Goal: Answer question/provide support

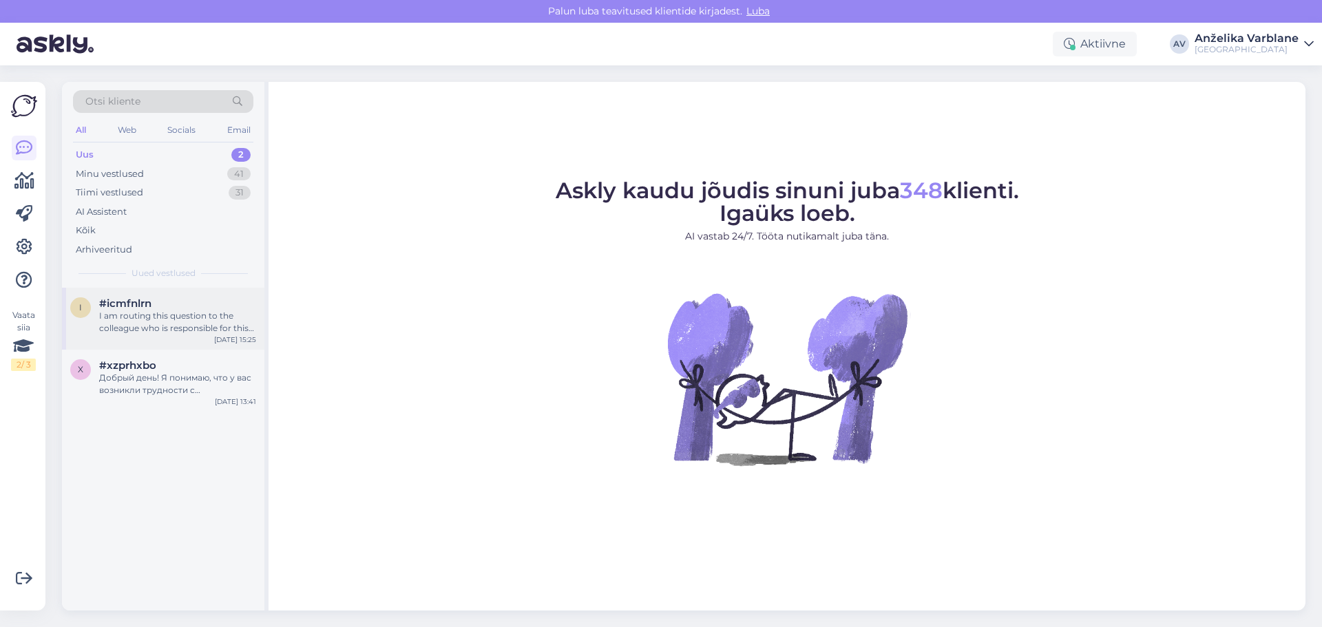
click at [189, 306] on div "#icmfnlrn" at bounding box center [177, 304] width 157 height 12
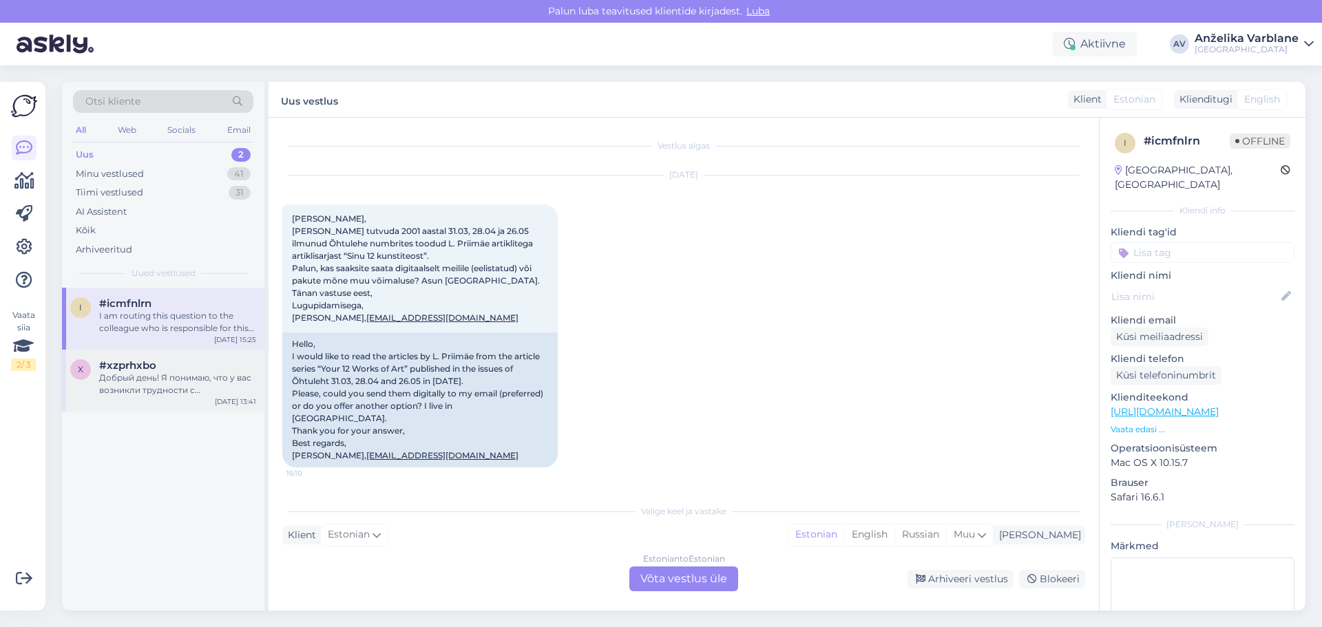
click at [181, 384] on div "Добрый день! Я понимаю, что у вас возникли трудности с регистрацией на курсы. Д…" at bounding box center [177, 384] width 157 height 25
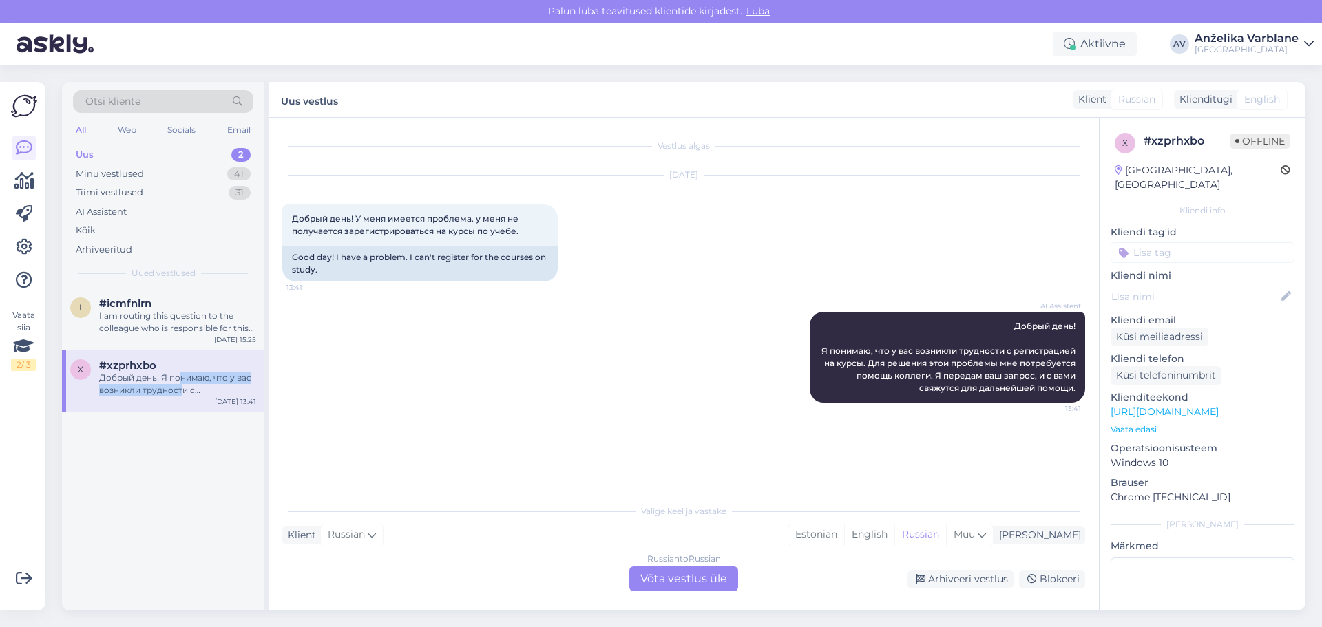
click at [234, 154] on div "2" at bounding box center [240, 155] width 19 height 14
click at [38, 187] on div "Vaata siia 2 / 3 Võimalused Veendu, et Askly loob sulle väärtust. Sulge Ühenda …" at bounding box center [22, 346] width 45 height 529
click at [32, 185] on icon at bounding box center [24, 181] width 20 height 17
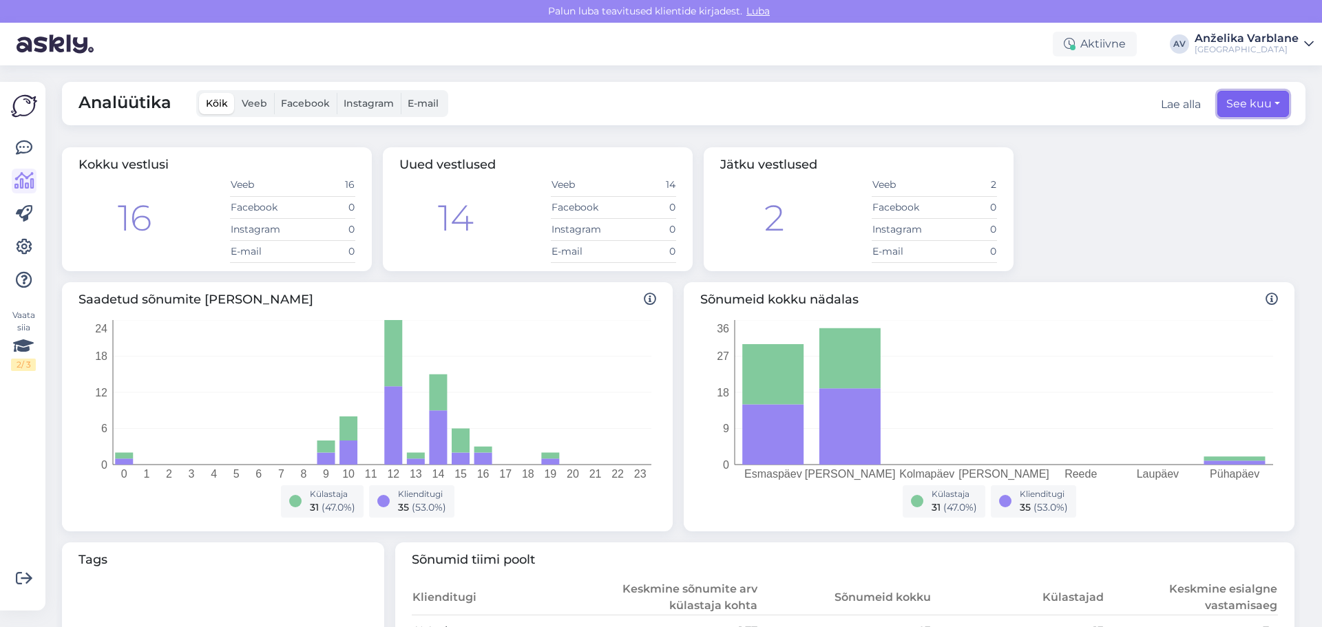
click at [1243, 107] on button "See kuu" at bounding box center [1254, 104] width 72 height 26
select select "8"
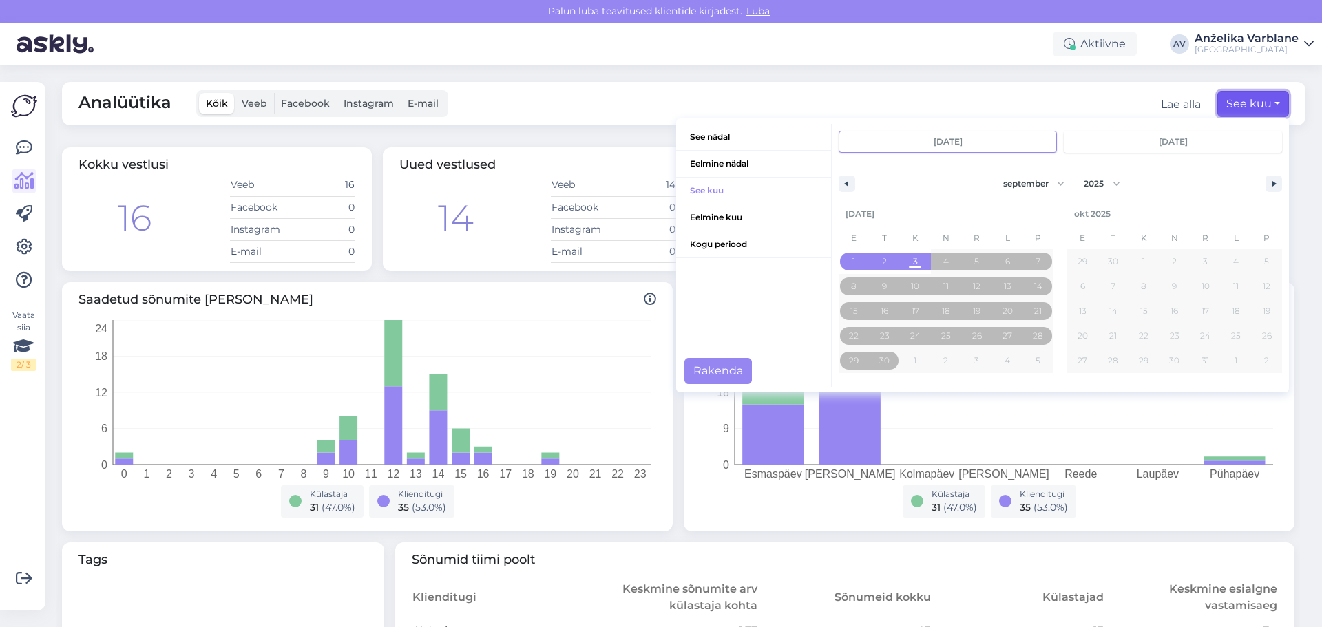
click at [1243, 107] on button "See kuu" at bounding box center [1254, 104] width 72 height 26
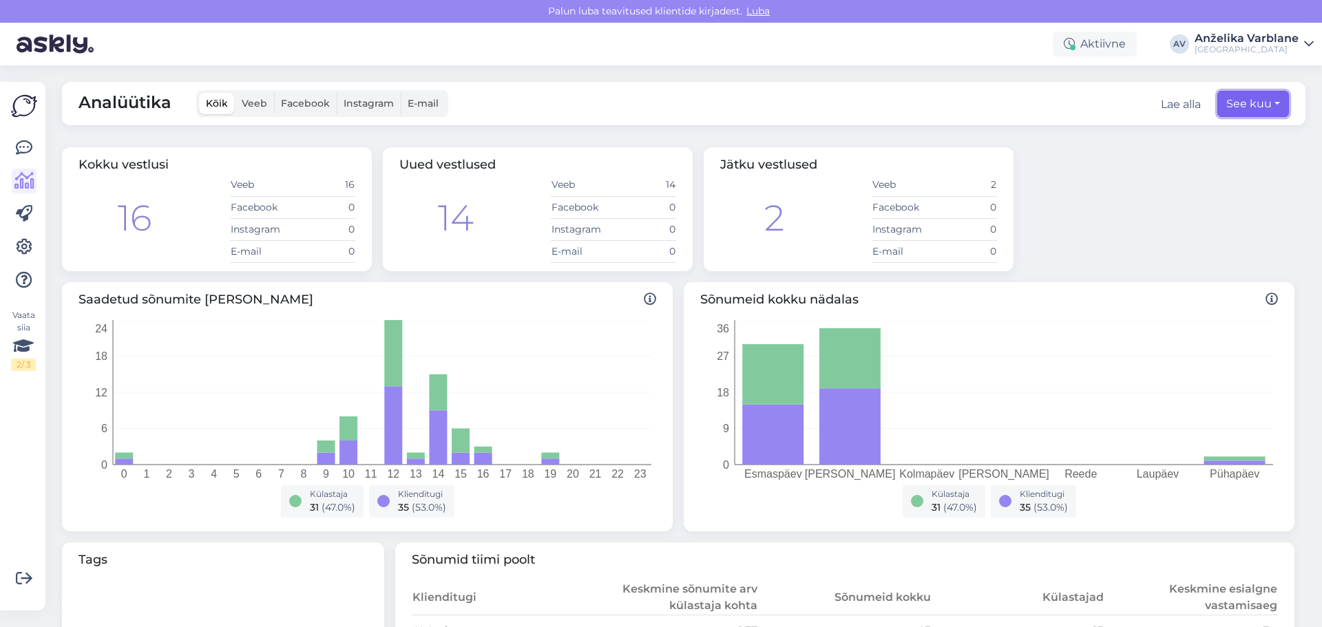
click at [1230, 103] on button "See kuu" at bounding box center [1254, 104] width 72 height 26
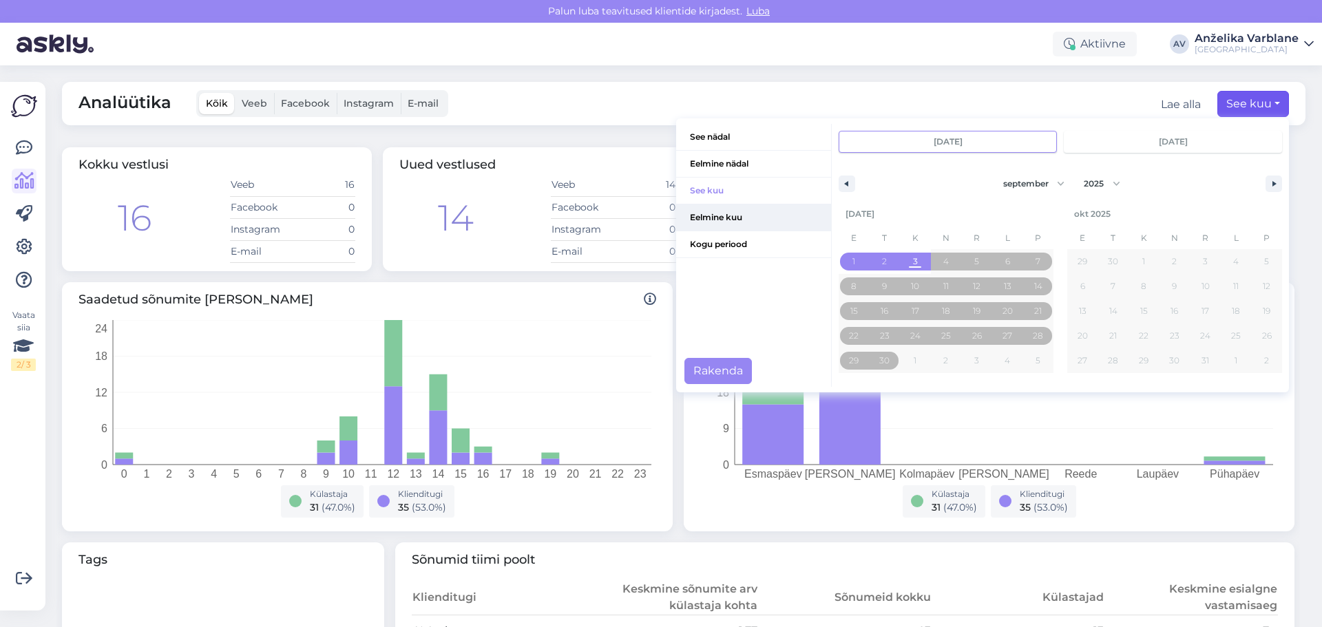
click at [753, 218] on span "Eelmine kuu" at bounding box center [753, 218] width 155 height 26
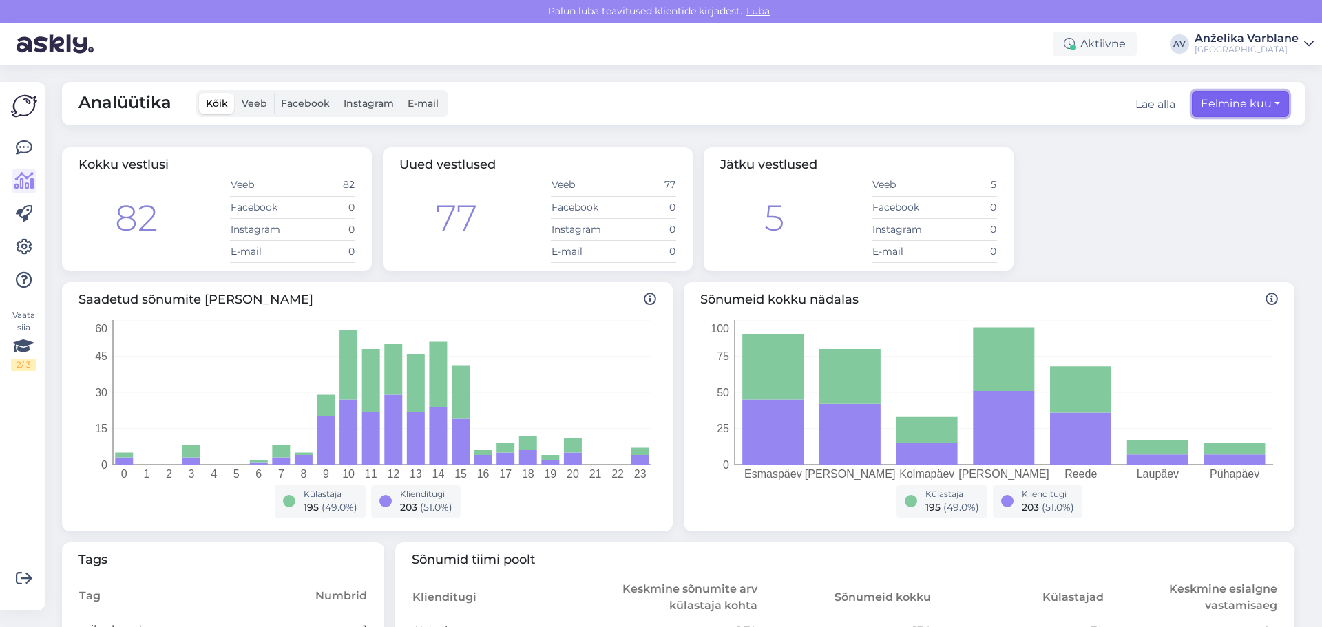
click at [1225, 110] on button "Eelmine kuu" at bounding box center [1240, 104] width 97 height 26
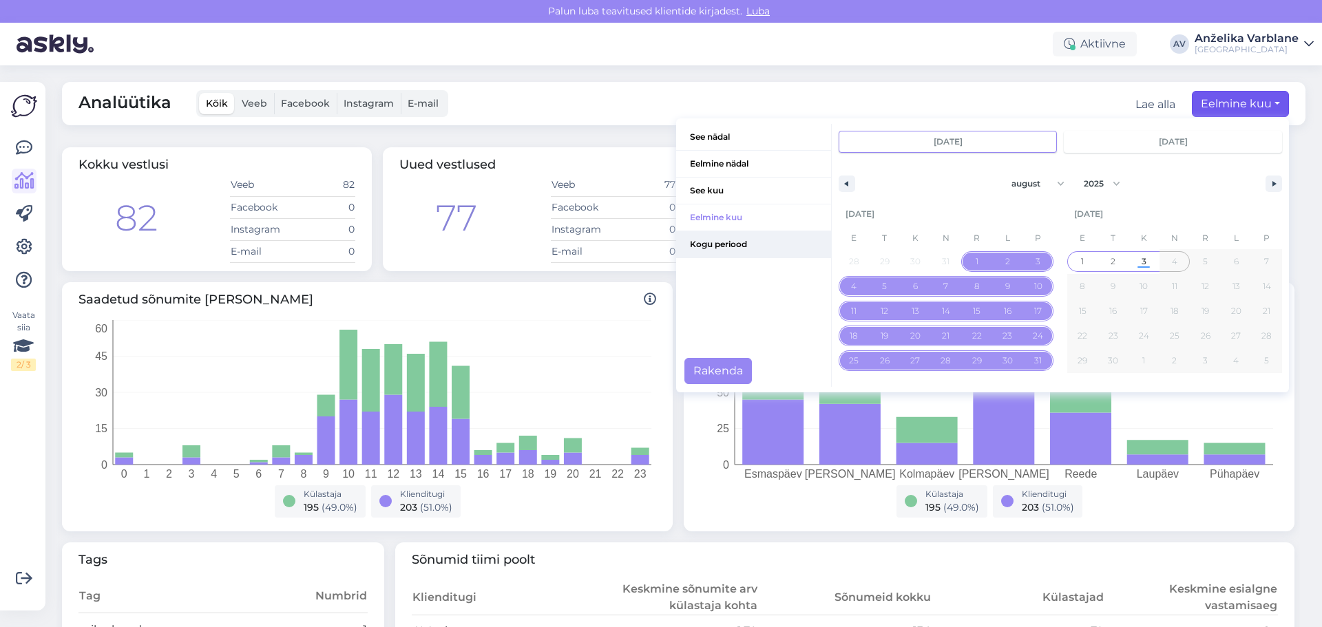
click at [776, 244] on span "Kogu periood" at bounding box center [753, 244] width 155 height 26
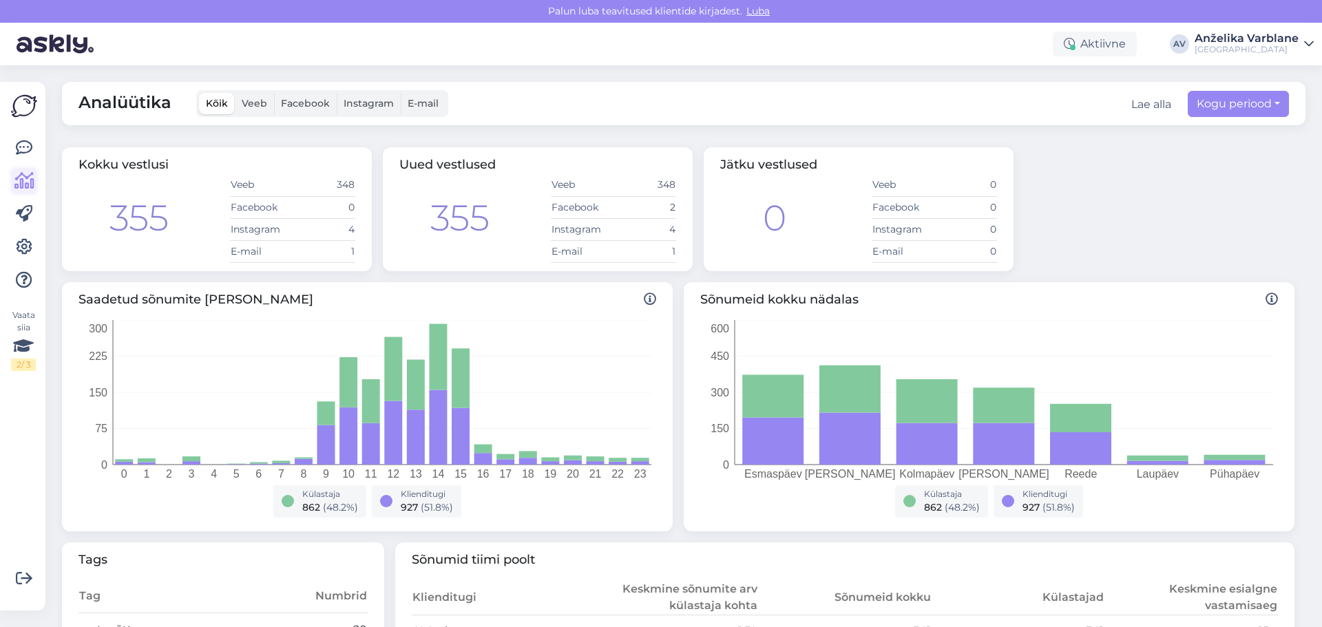
click at [31, 179] on icon at bounding box center [24, 181] width 20 height 17
click at [20, 146] on icon at bounding box center [24, 148] width 17 height 17
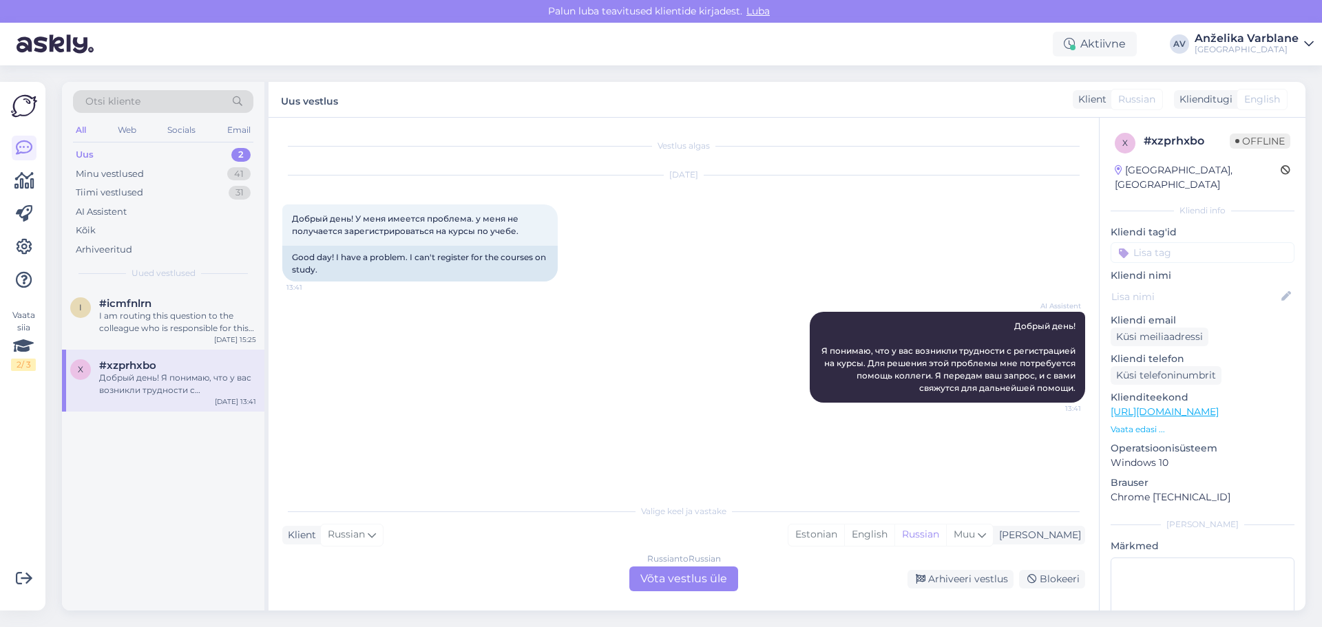
click at [204, 148] on div "Uus 2" at bounding box center [163, 154] width 180 height 19
click at [195, 169] on div "Minu vestlused 41" at bounding box center [163, 174] width 180 height 19
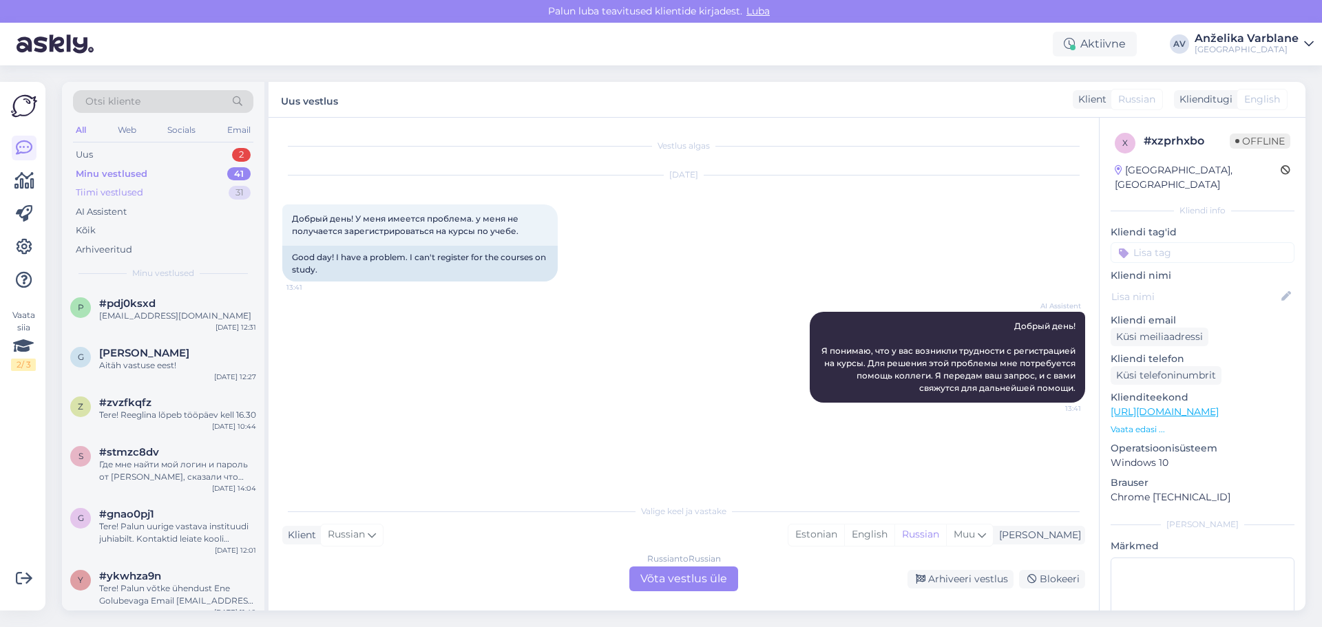
click at [190, 194] on div "Tiimi vestlused 31" at bounding box center [163, 192] width 180 height 19
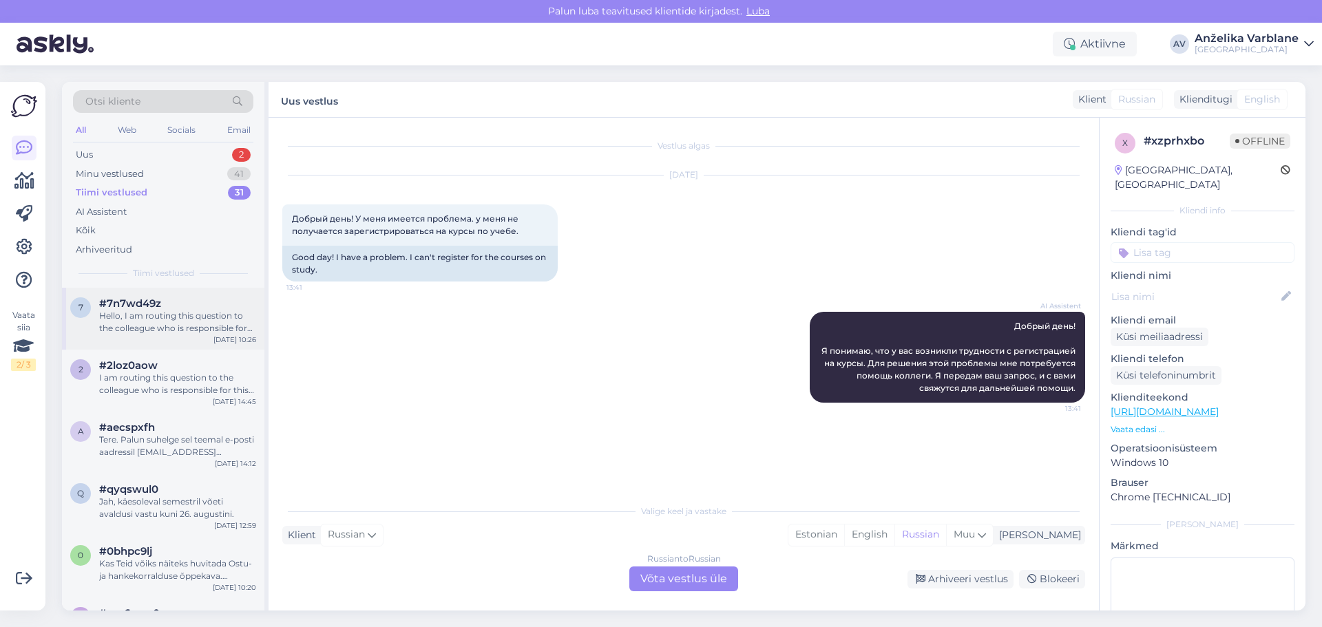
click at [218, 329] on div "Hello, I am routing this question to the colleague who is responsible for this …" at bounding box center [177, 322] width 157 height 25
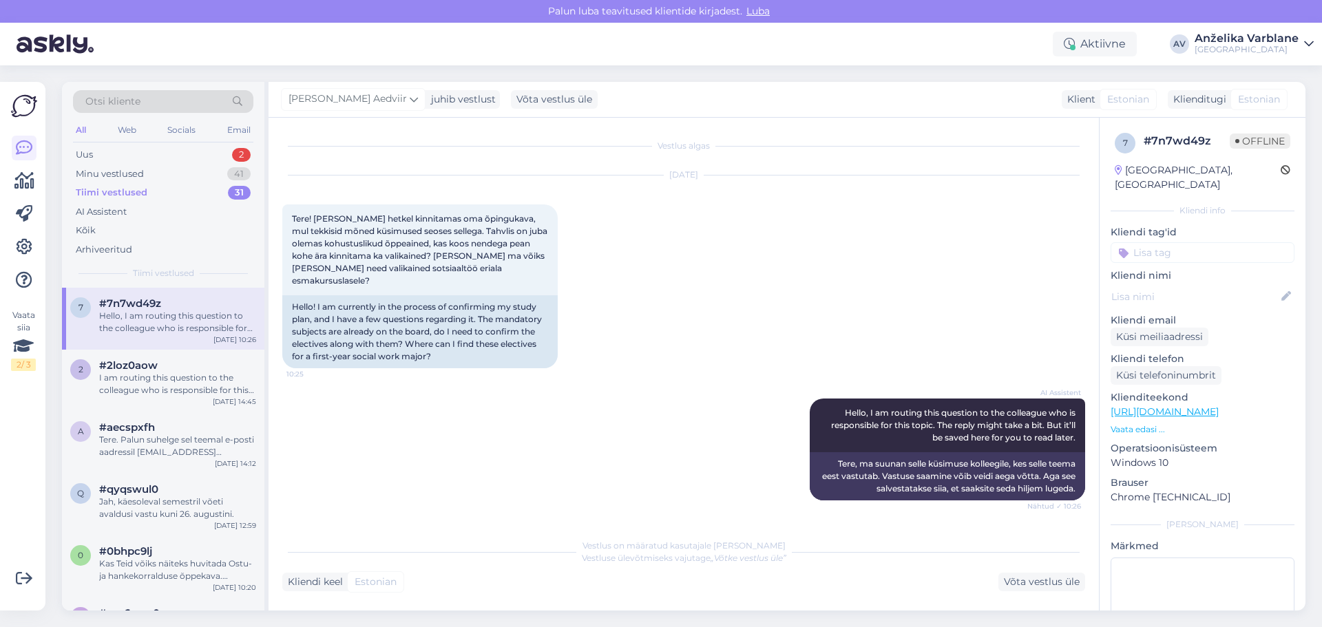
click at [1169, 242] on input at bounding box center [1203, 252] width 184 height 21
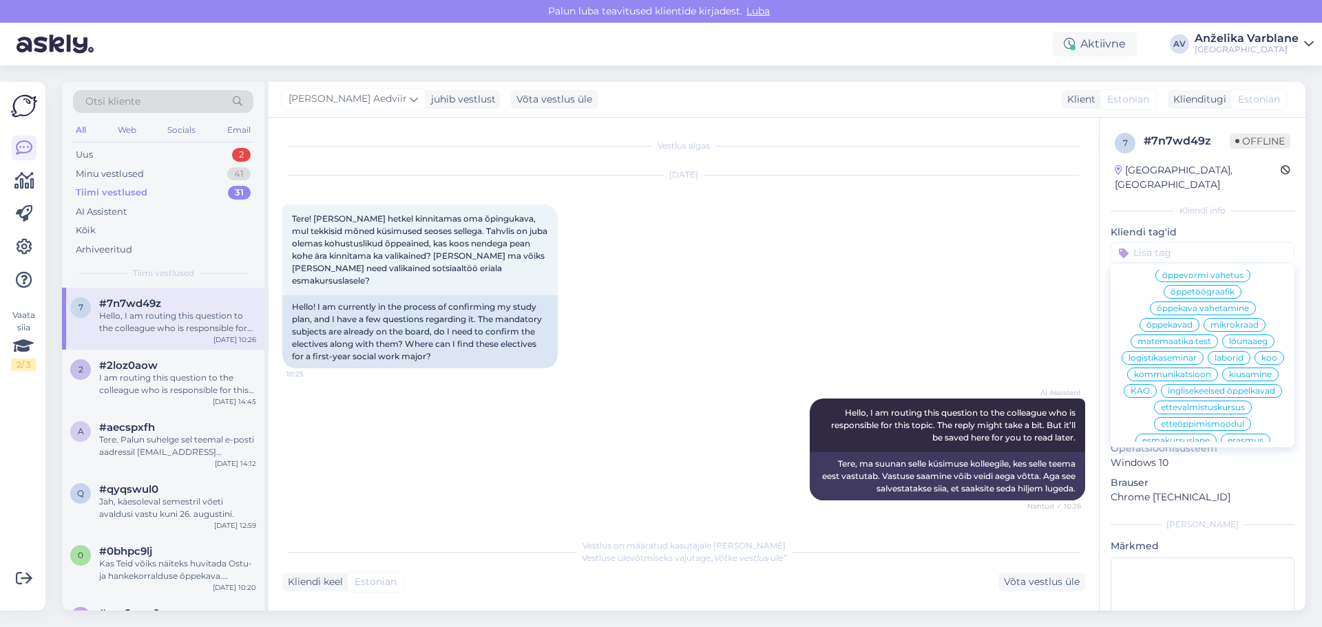
scroll to position [138, 0]
click at [1150, 371] on span "KAO" at bounding box center [1140, 366] width 19 height 8
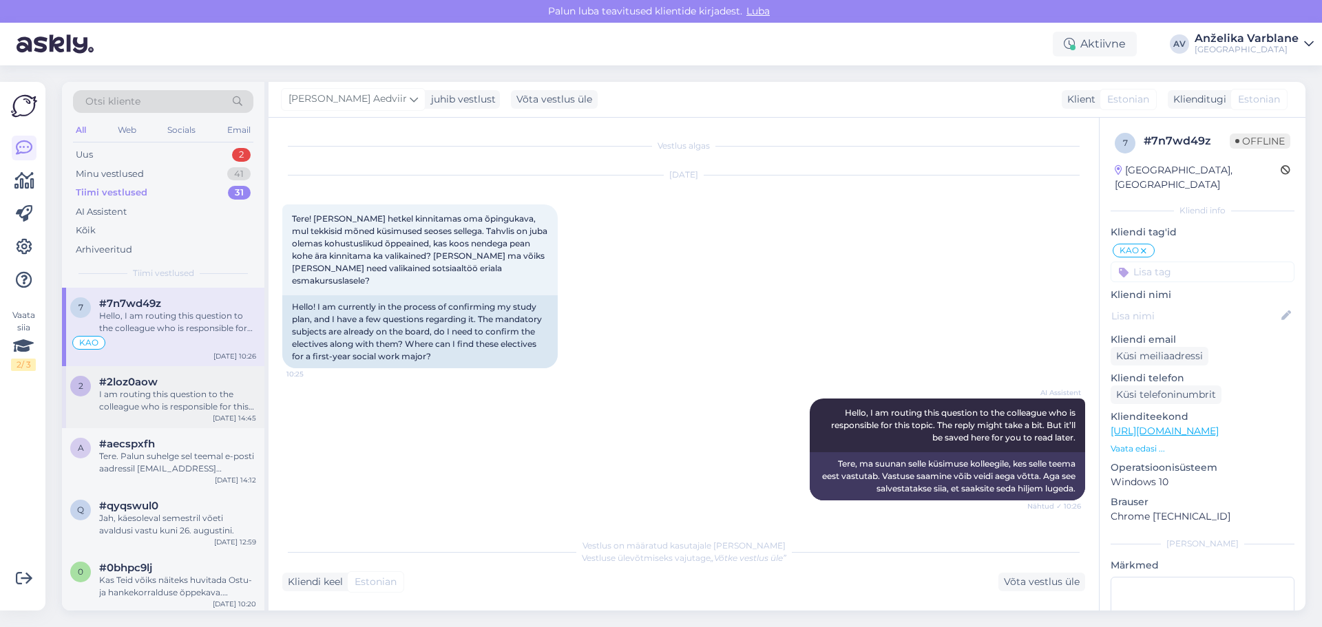
click at [179, 390] on div "I am routing this question to the colleague who is responsible for this topic. …" at bounding box center [177, 400] width 157 height 25
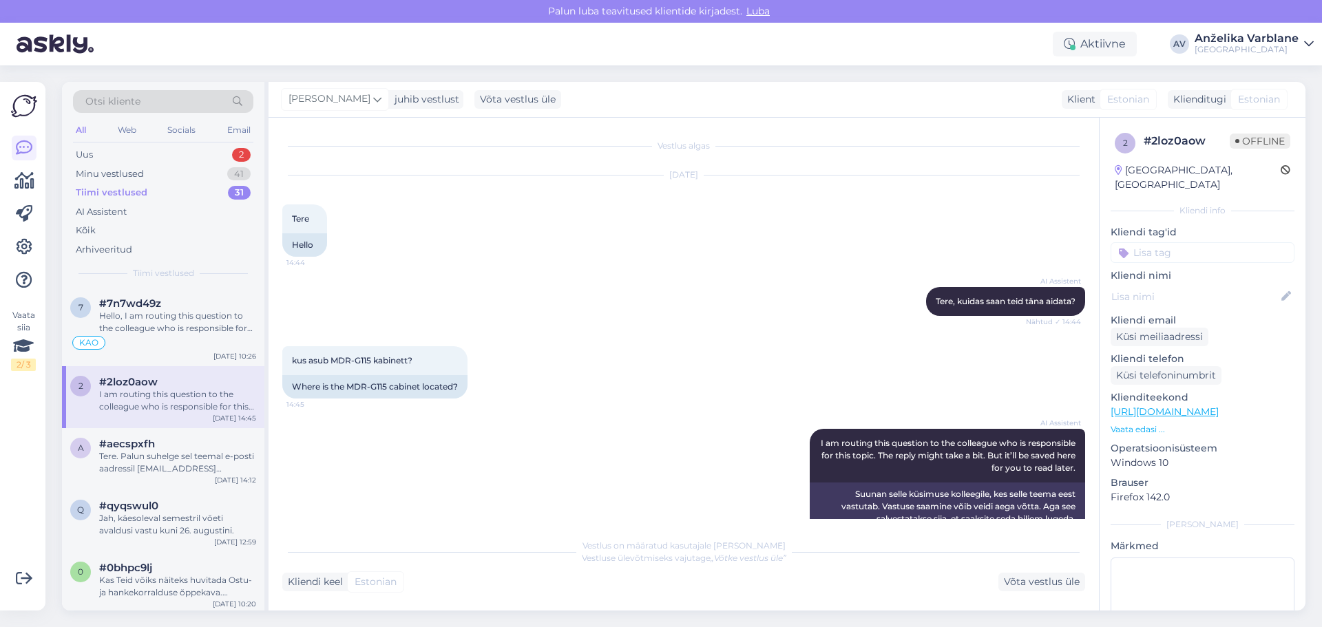
scroll to position [27, 0]
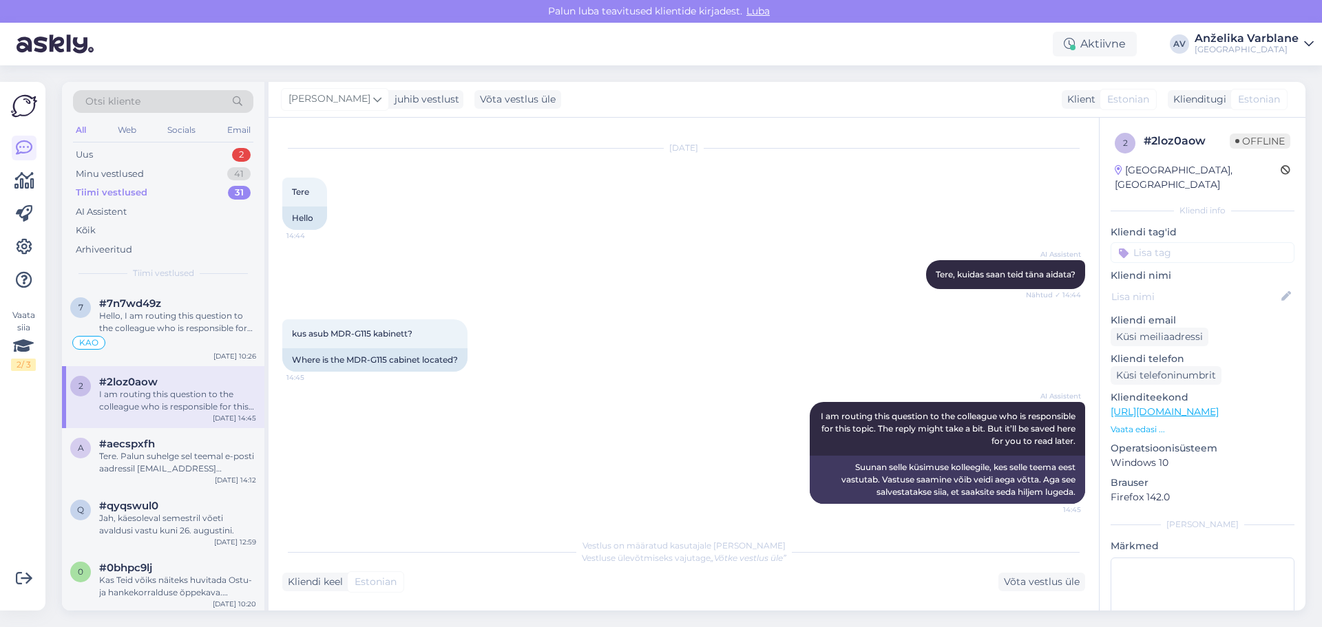
click at [1208, 244] on input at bounding box center [1203, 252] width 184 height 21
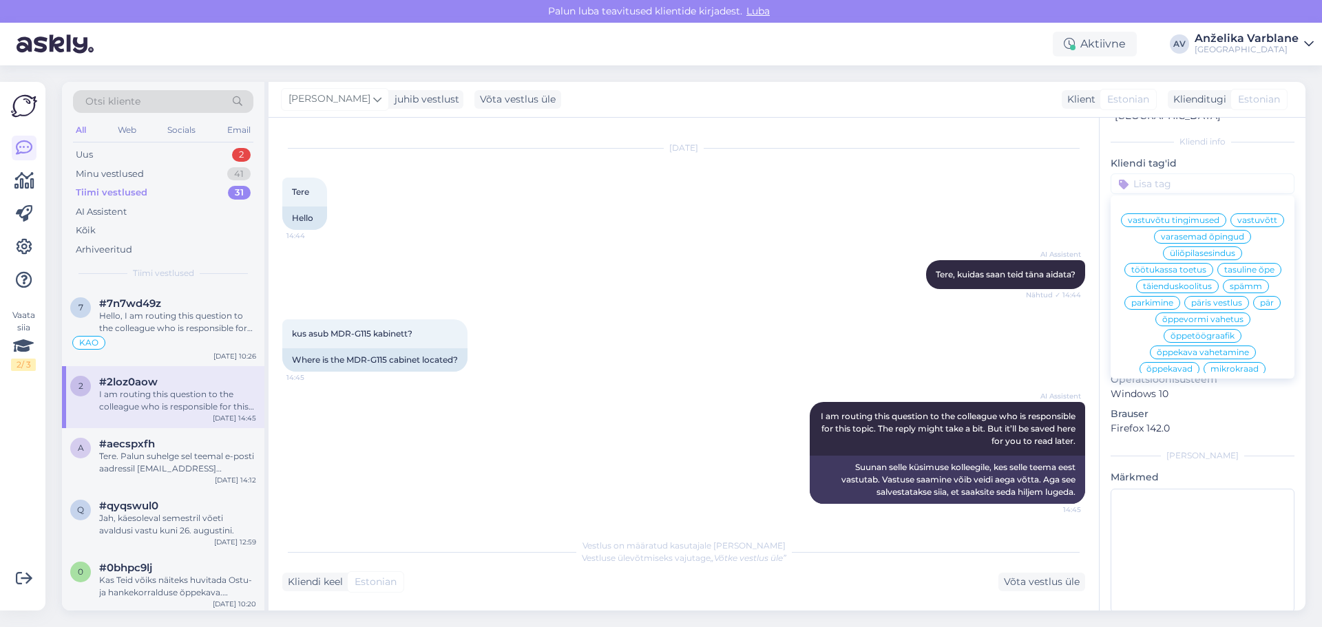
scroll to position [0, 0]
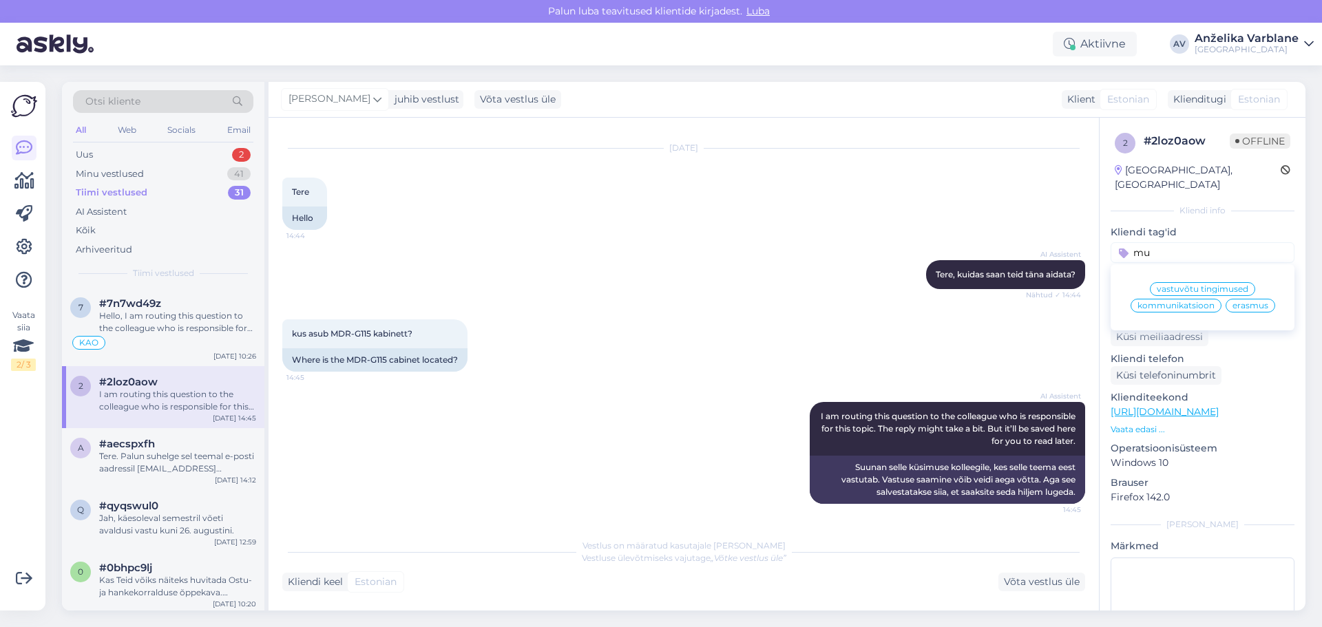
type input "muu"
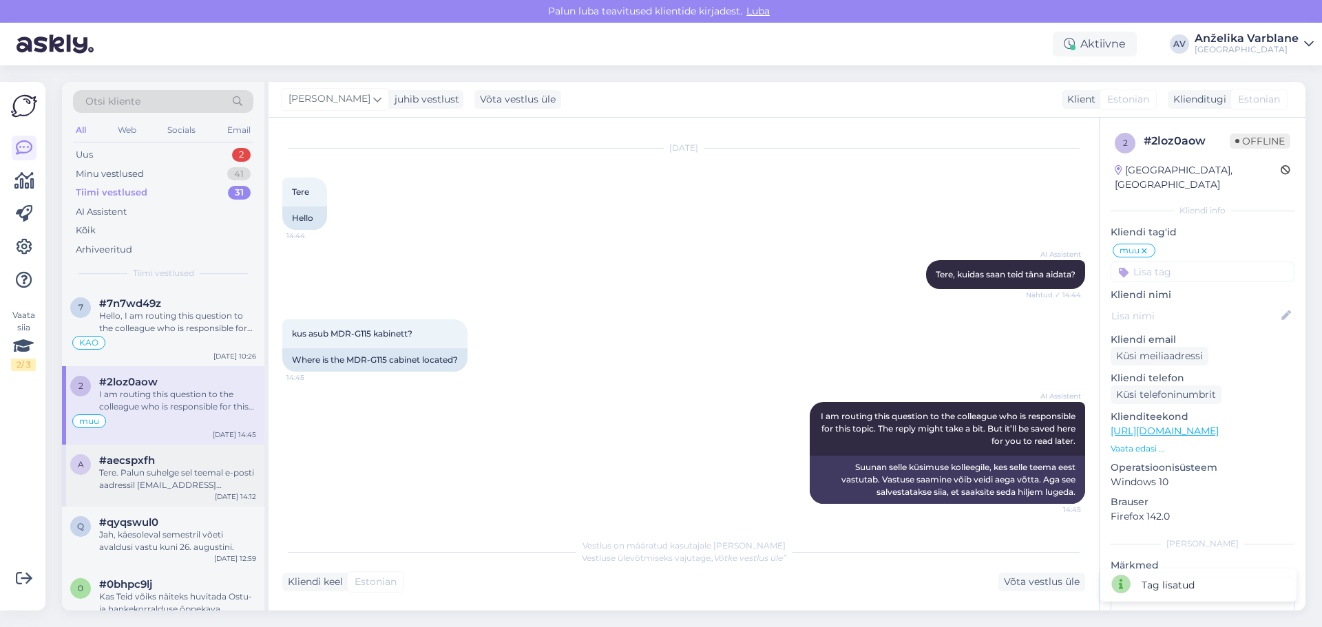
click at [209, 463] on div "#aecspxfh" at bounding box center [177, 461] width 157 height 12
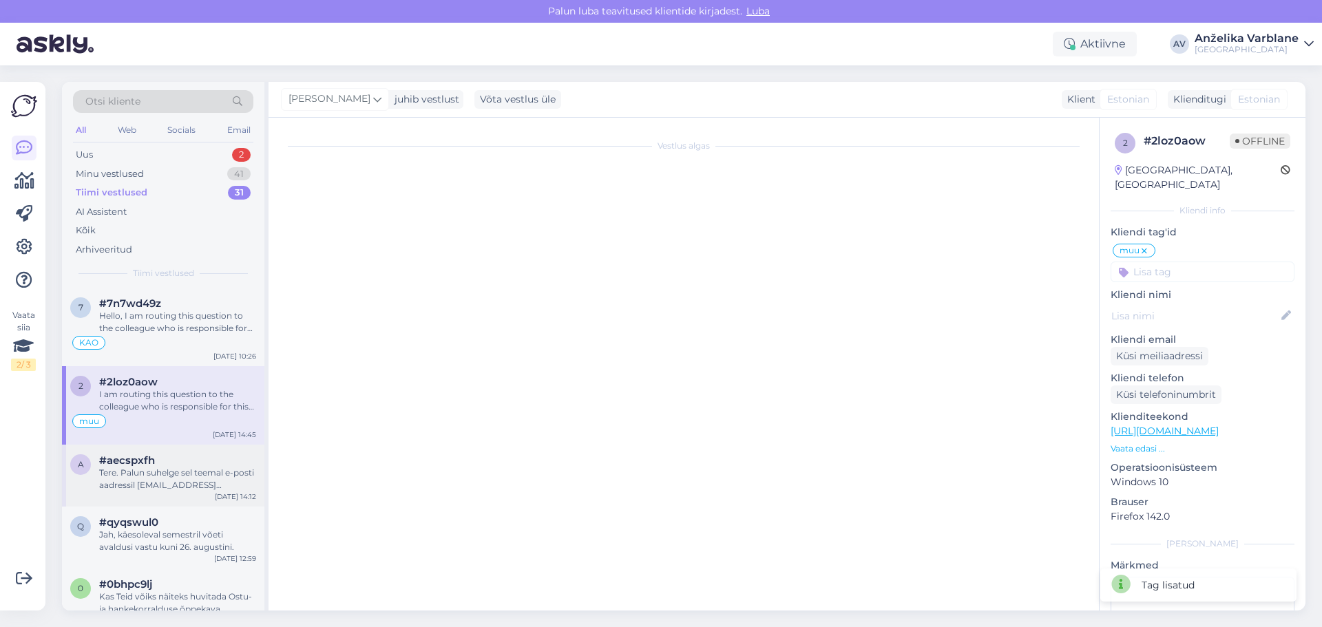
scroll to position [184, 0]
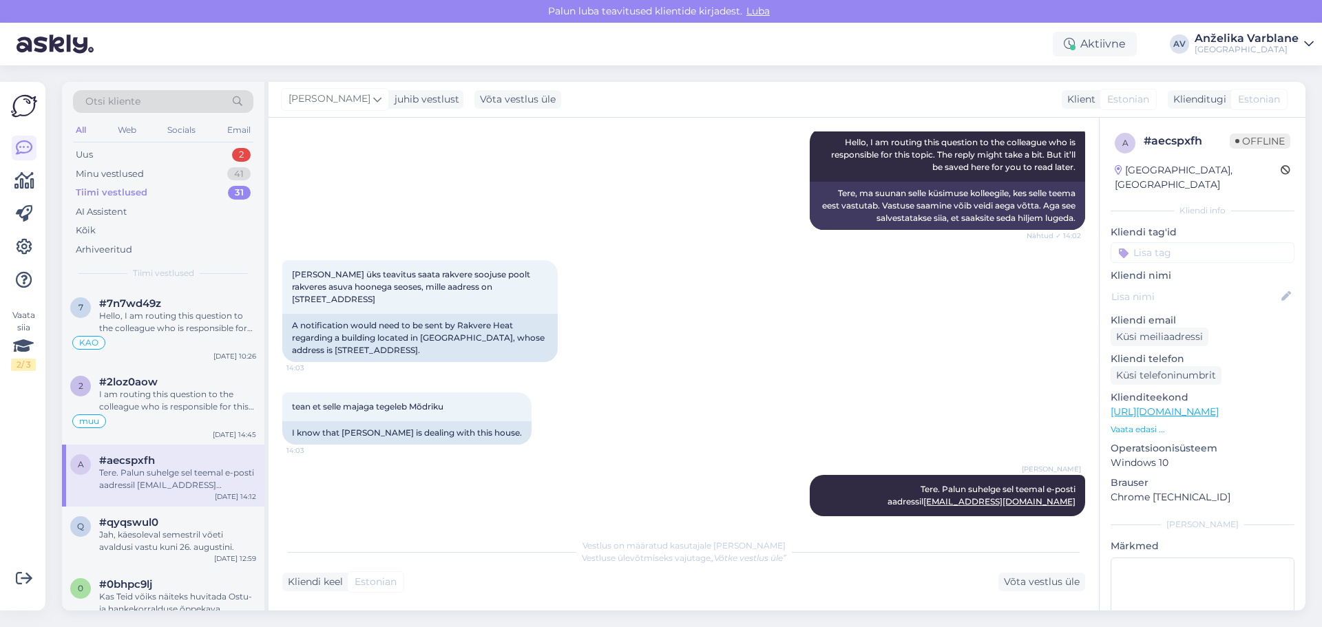
click at [1185, 242] on input at bounding box center [1203, 252] width 184 height 21
type input "muu"
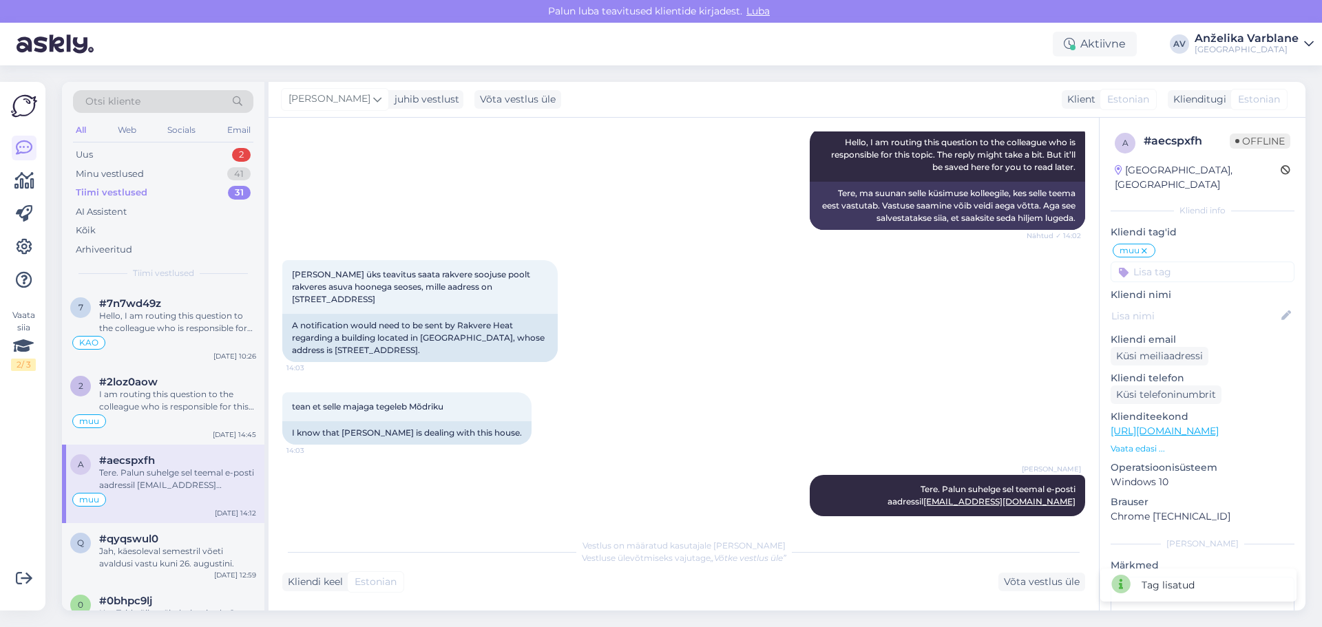
scroll to position [69, 0]
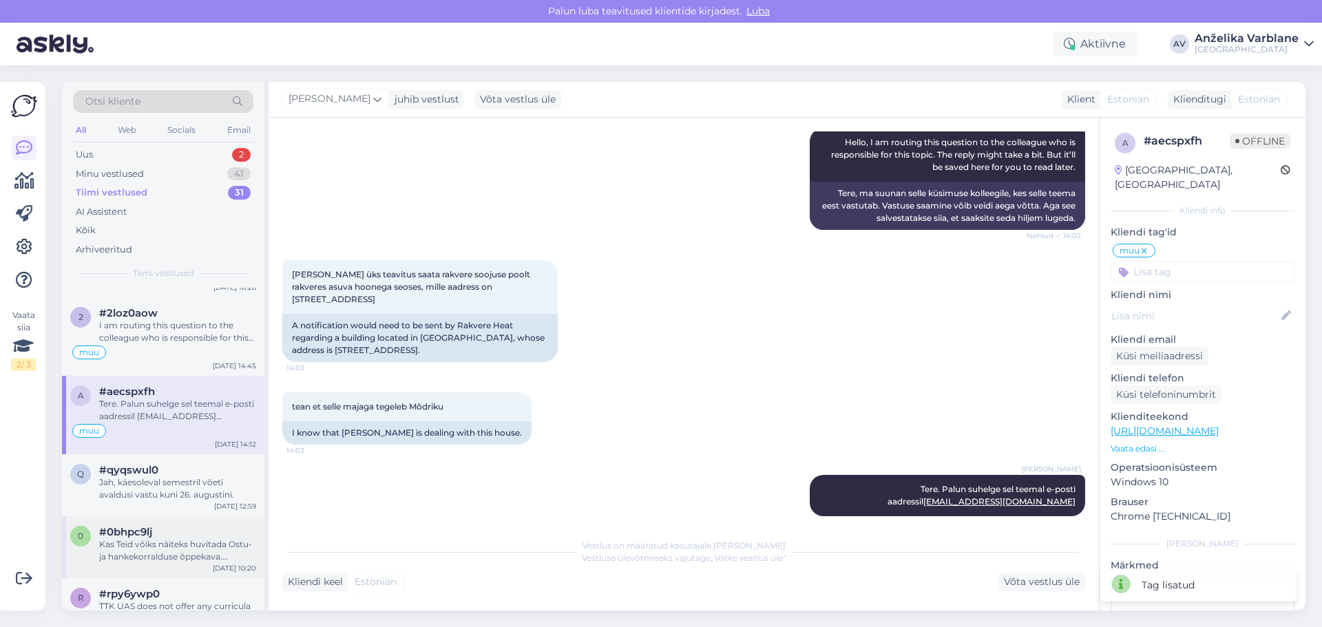
click at [191, 528] on div "#0bhpc9lj" at bounding box center [177, 532] width 157 height 12
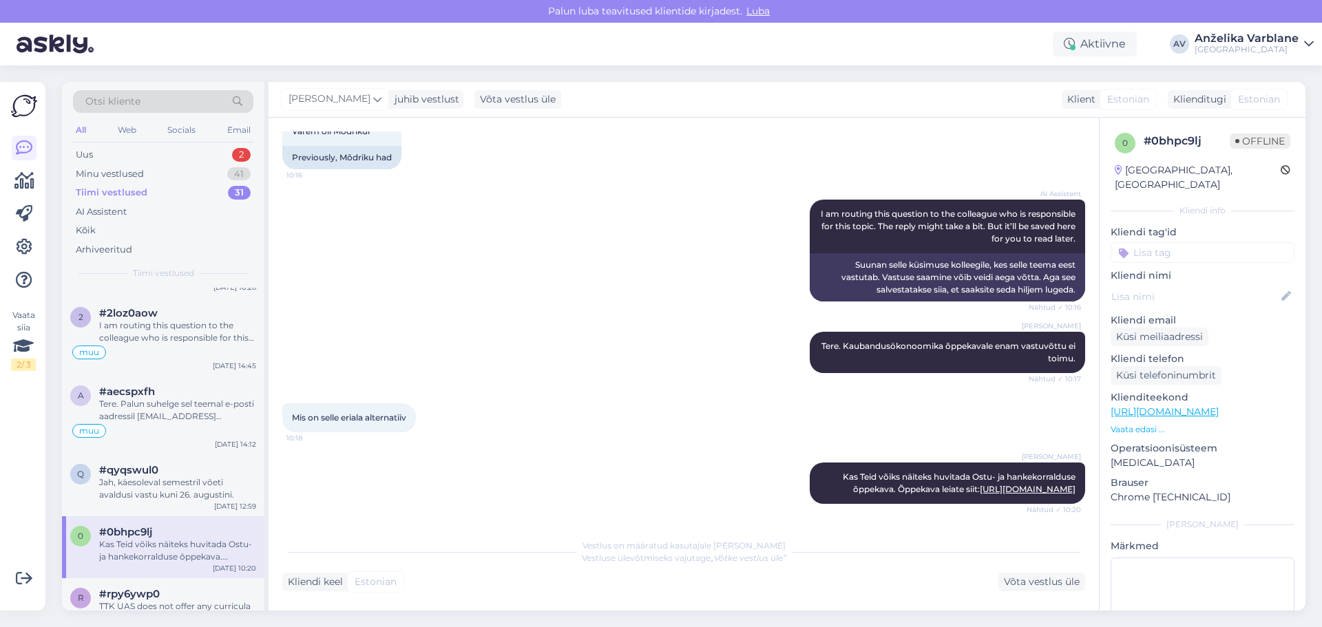
scroll to position [279, 0]
click at [228, 479] on div "Jah, käesoleval semestril võeti avaldusi vastu kuni 26. augustini." at bounding box center [177, 489] width 157 height 25
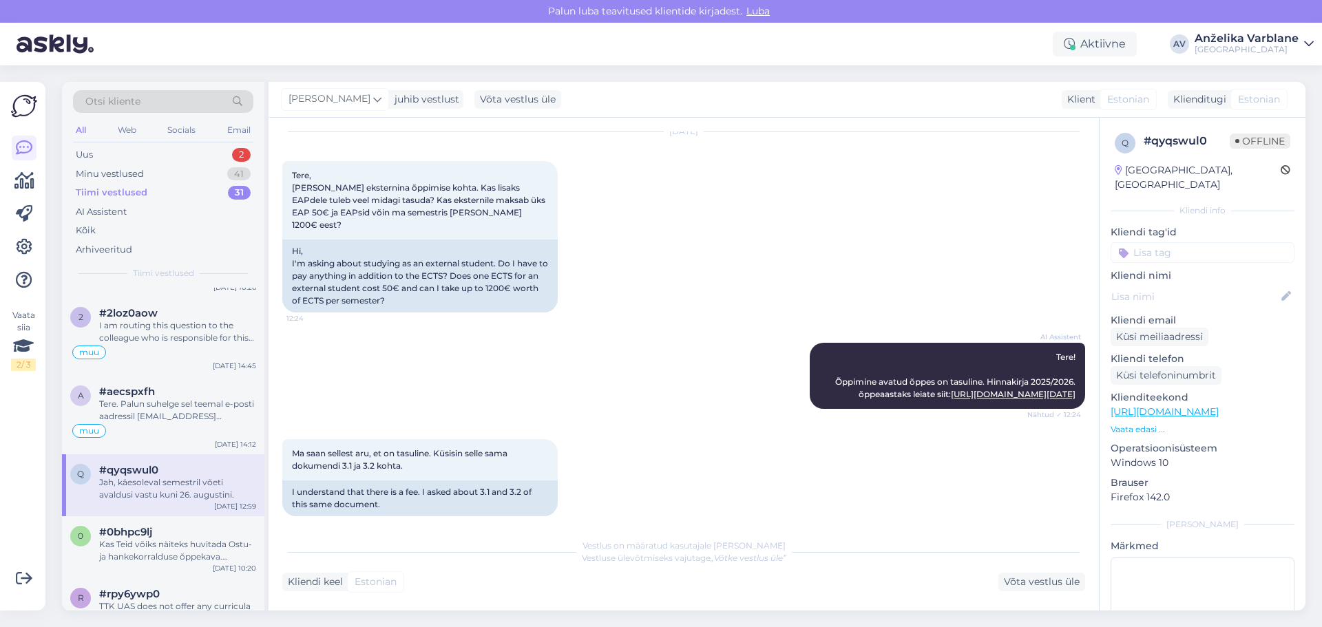
scroll to position [0, 0]
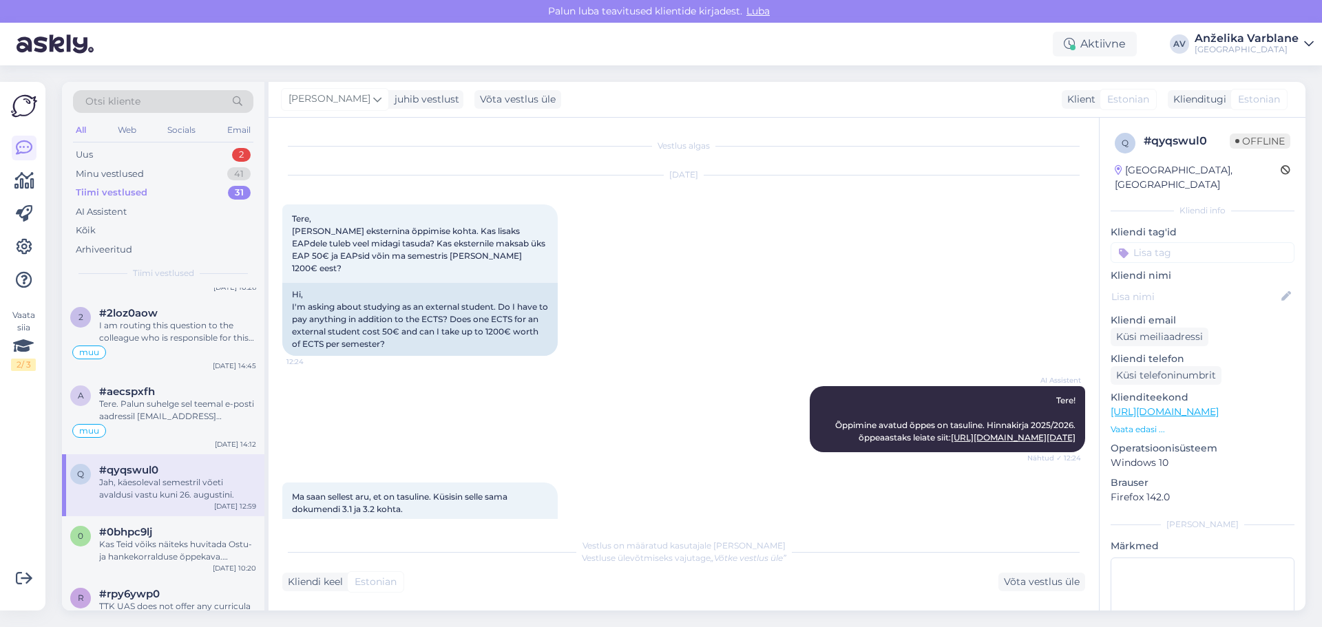
click at [1171, 242] on input at bounding box center [1203, 252] width 184 height 21
type input "w"
type input "ekstern"
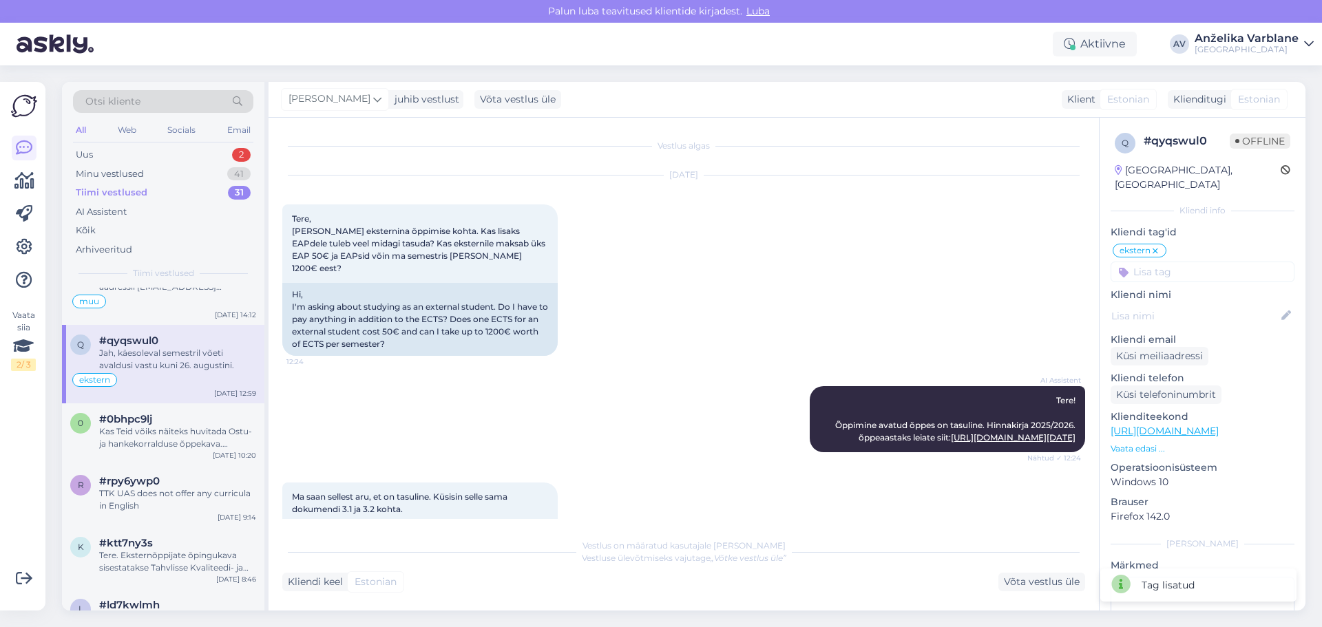
scroll to position [207, 0]
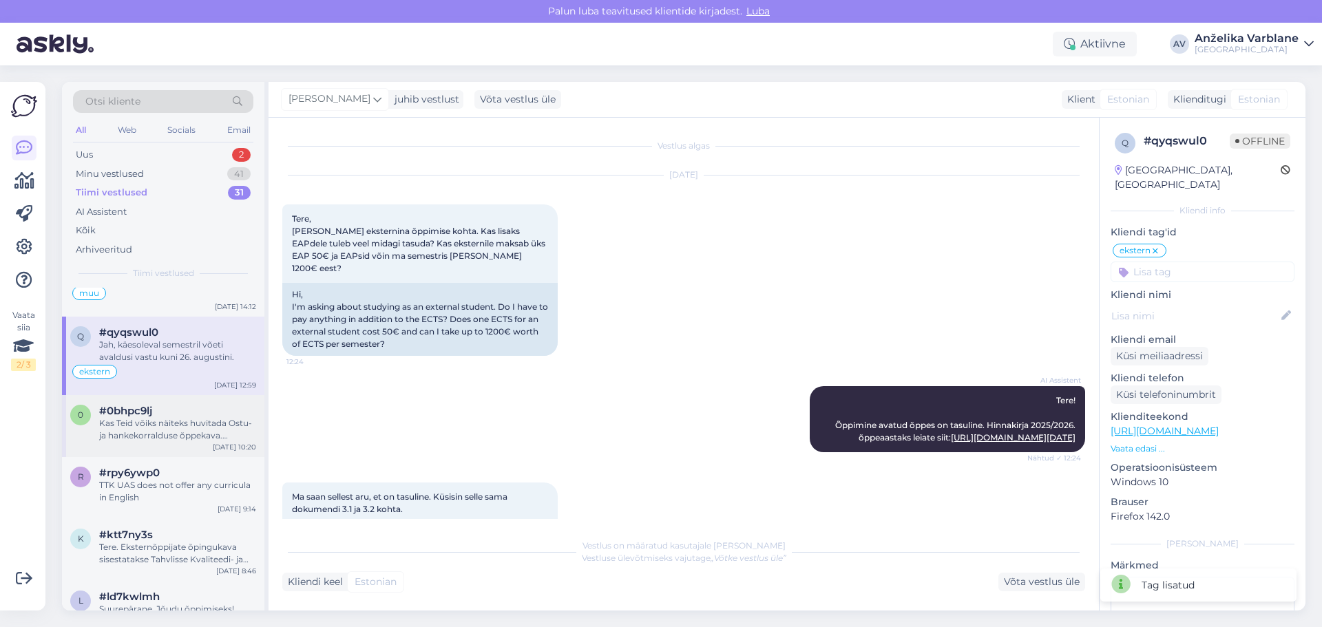
click at [157, 433] on div "Kas Teid võiks näiteks huvitada Ostu- ja hankekorralduse õppekava. Õppekava lei…" at bounding box center [177, 429] width 157 height 25
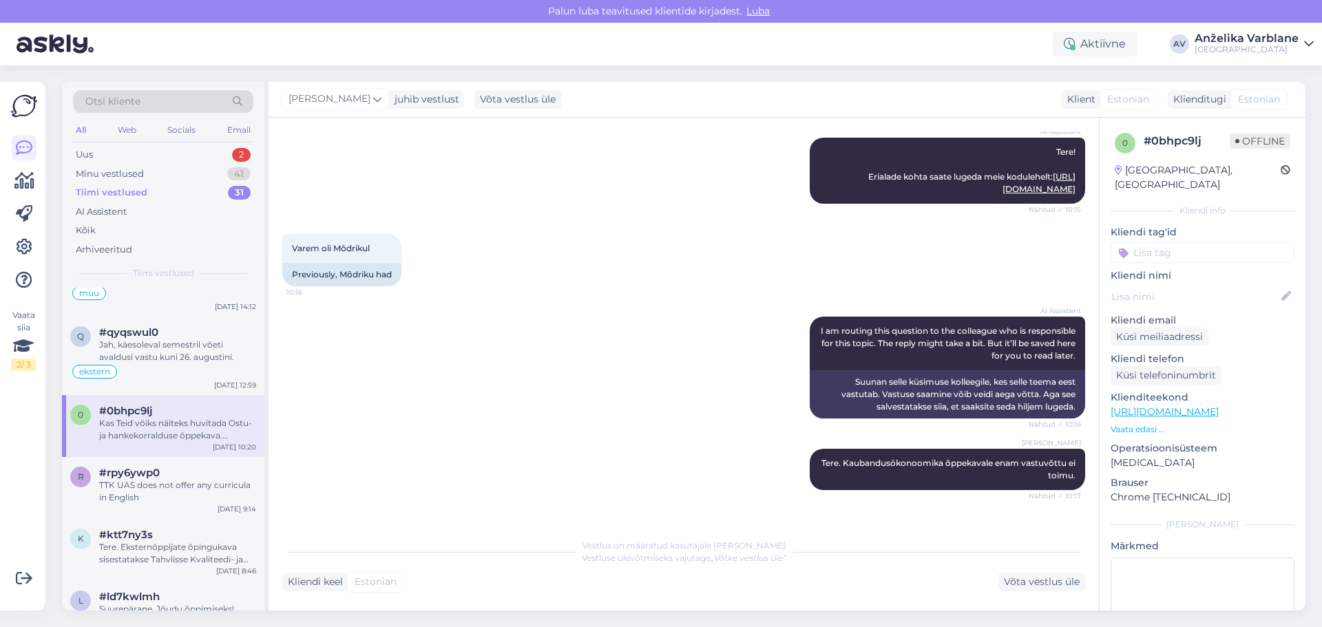
scroll to position [279, 0]
